Goal: Task Accomplishment & Management: Use online tool/utility

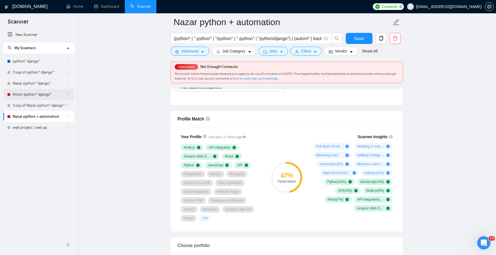
click at [43, 95] on link "Anton python* django*" at bounding box center [39, 94] width 53 height 11
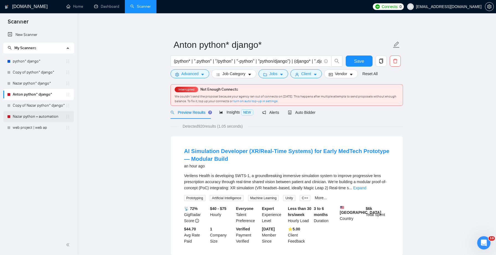
click at [41, 115] on link "Nazar python + automation" at bounding box center [39, 116] width 53 height 11
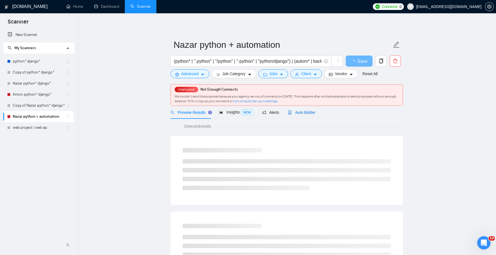
click at [306, 113] on span "Auto Bidder" at bounding box center [301, 112] width 27 height 4
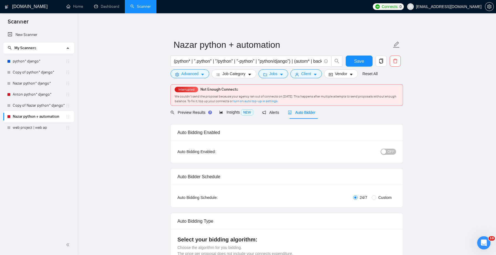
checkbox input "true"
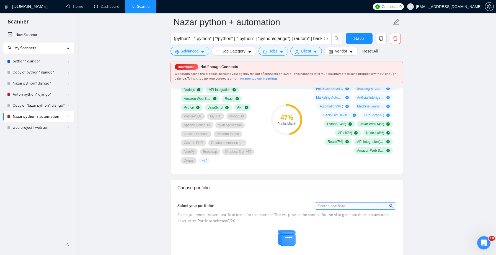
scroll to position [394, 0]
click at [45, 95] on link "Anton python* django*" at bounding box center [39, 94] width 53 height 11
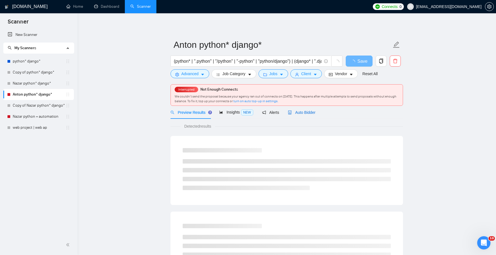
click at [305, 113] on span "Auto Bidder" at bounding box center [301, 112] width 27 height 4
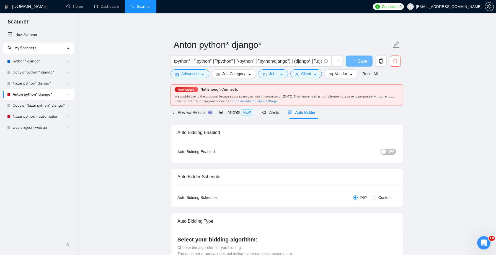
checkbox input "true"
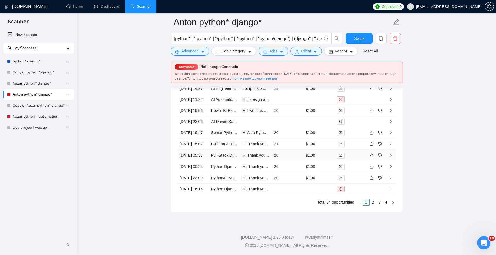
scroll to position [1549, 0]
click at [54, 117] on link "Nazar python + automation" at bounding box center [39, 116] width 53 height 11
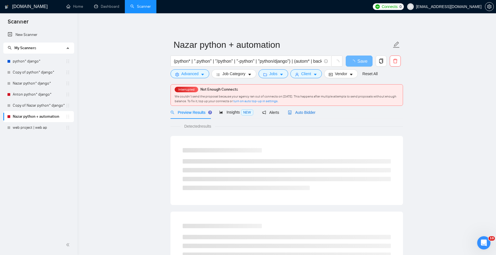
click at [307, 113] on span "Auto Bidder" at bounding box center [301, 112] width 27 height 4
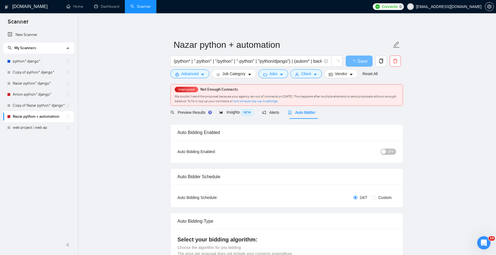
checkbox input "true"
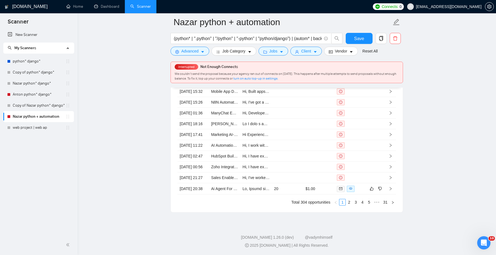
scroll to position [1539, 0]
click at [349, 202] on link "2" at bounding box center [349, 202] width 6 height 6
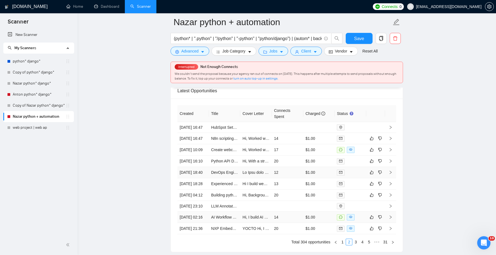
scroll to position [1441, 0]
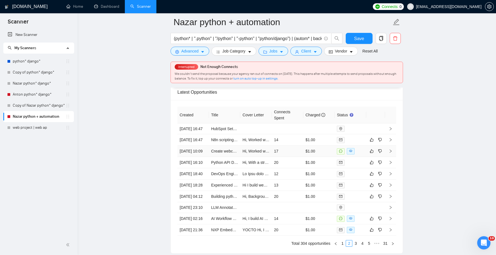
click at [270, 157] on td "Hi, Worked with Python for years, merging calendars and setting up secure NGINX…" at bounding box center [256, 151] width 32 height 11
